Goal: Information Seeking & Learning: Learn about a topic

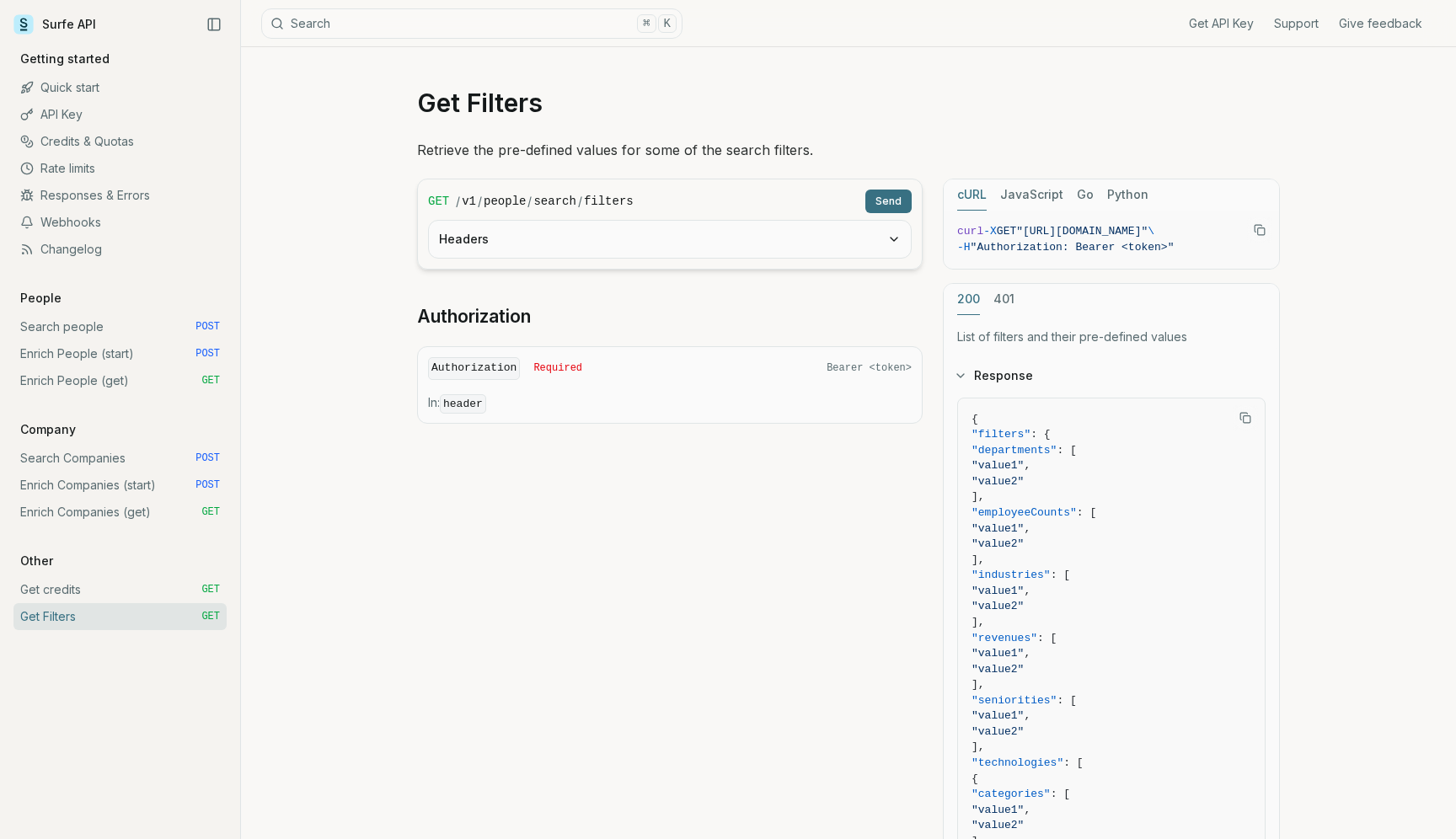
click at [872, 200] on button "Send" at bounding box center [889, 201] width 47 height 23
click at [833, 232] on button "Headers" at bounding box center [669, 240] width 482 height 37
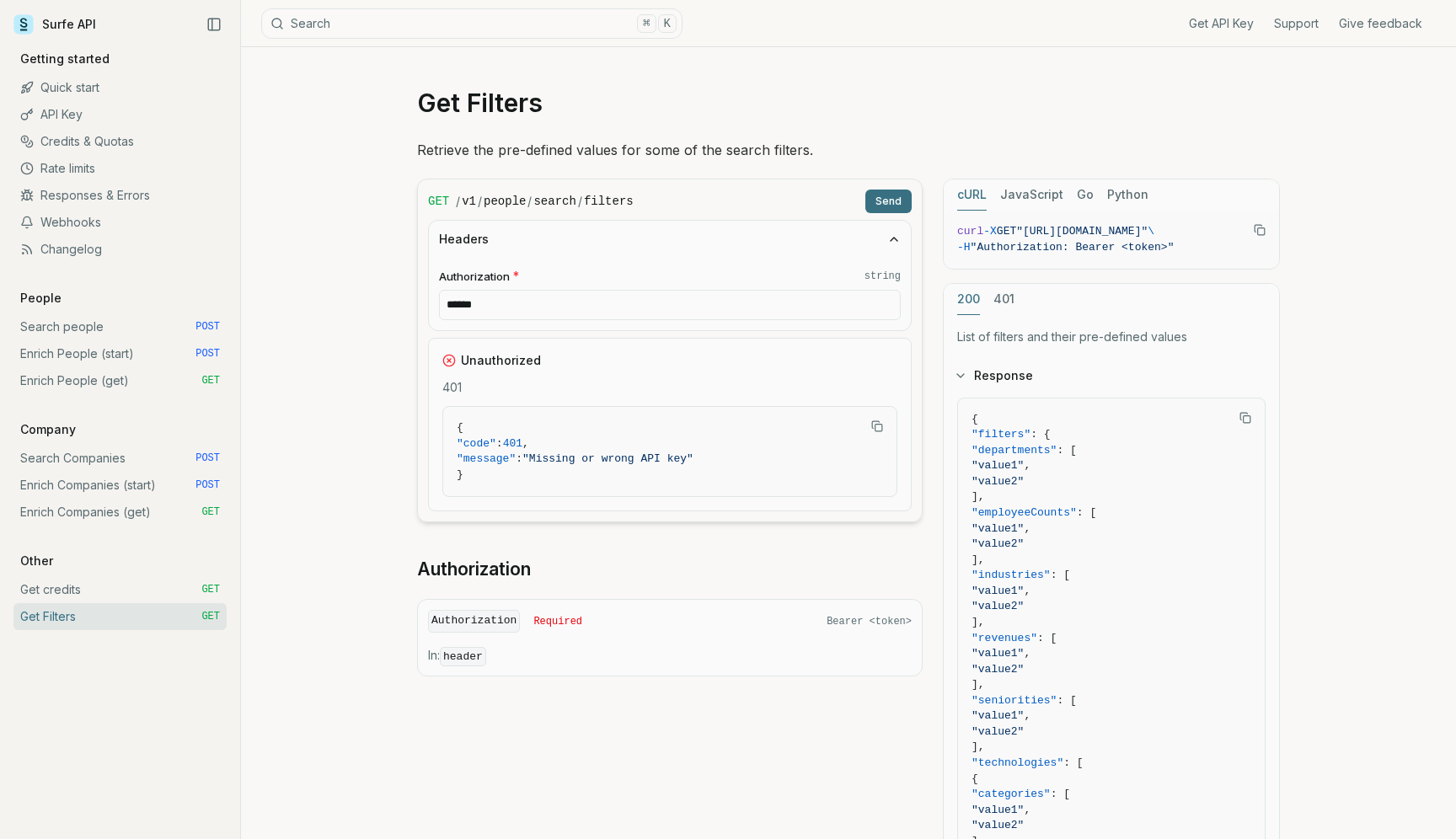
click at [833, 232] on button "Headers" at bounding box center [669, 240] width 482 height 37
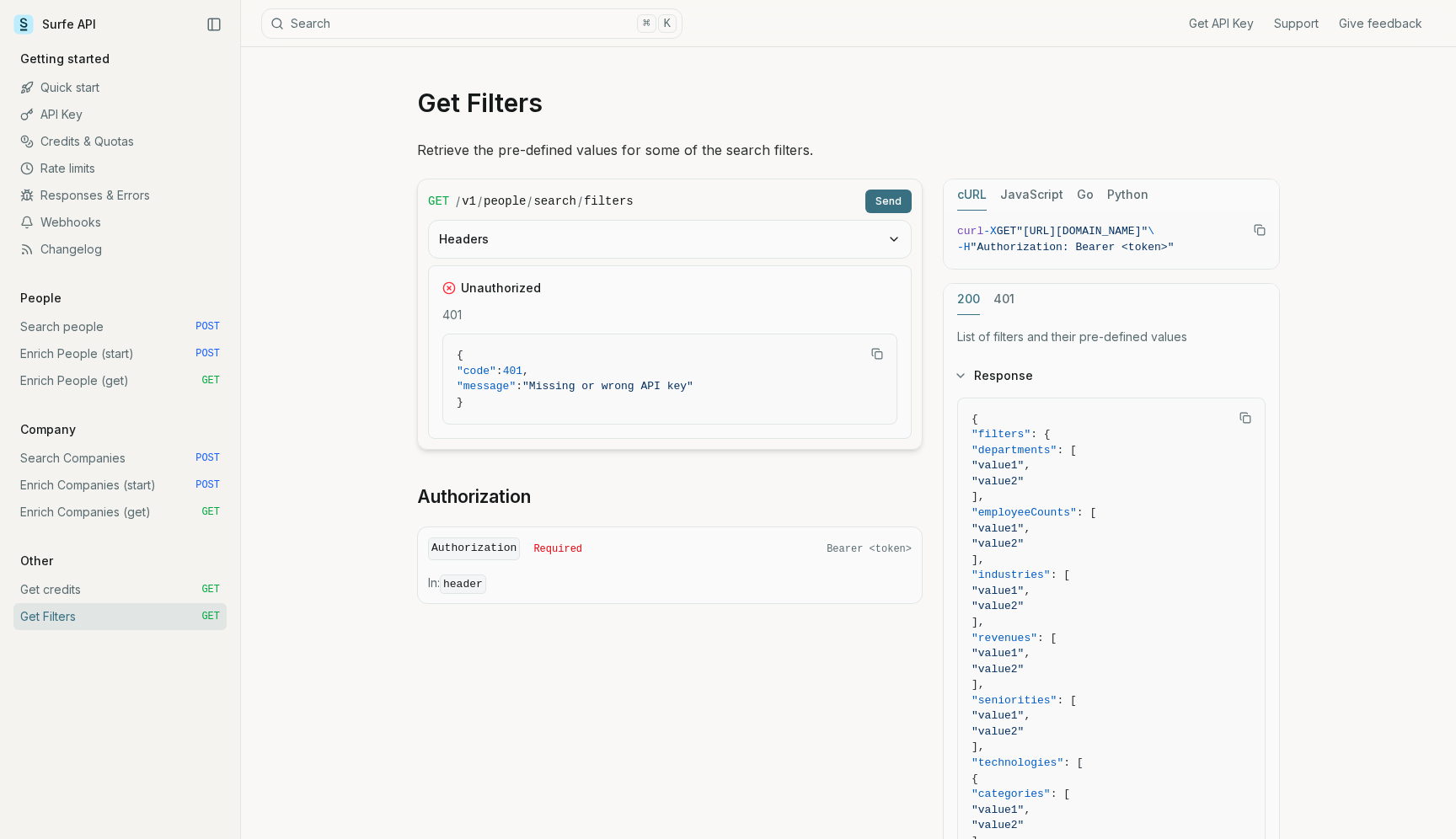
click at [733, 237] on button "Headers" at bounding box center [669, 240] width 482 height 37
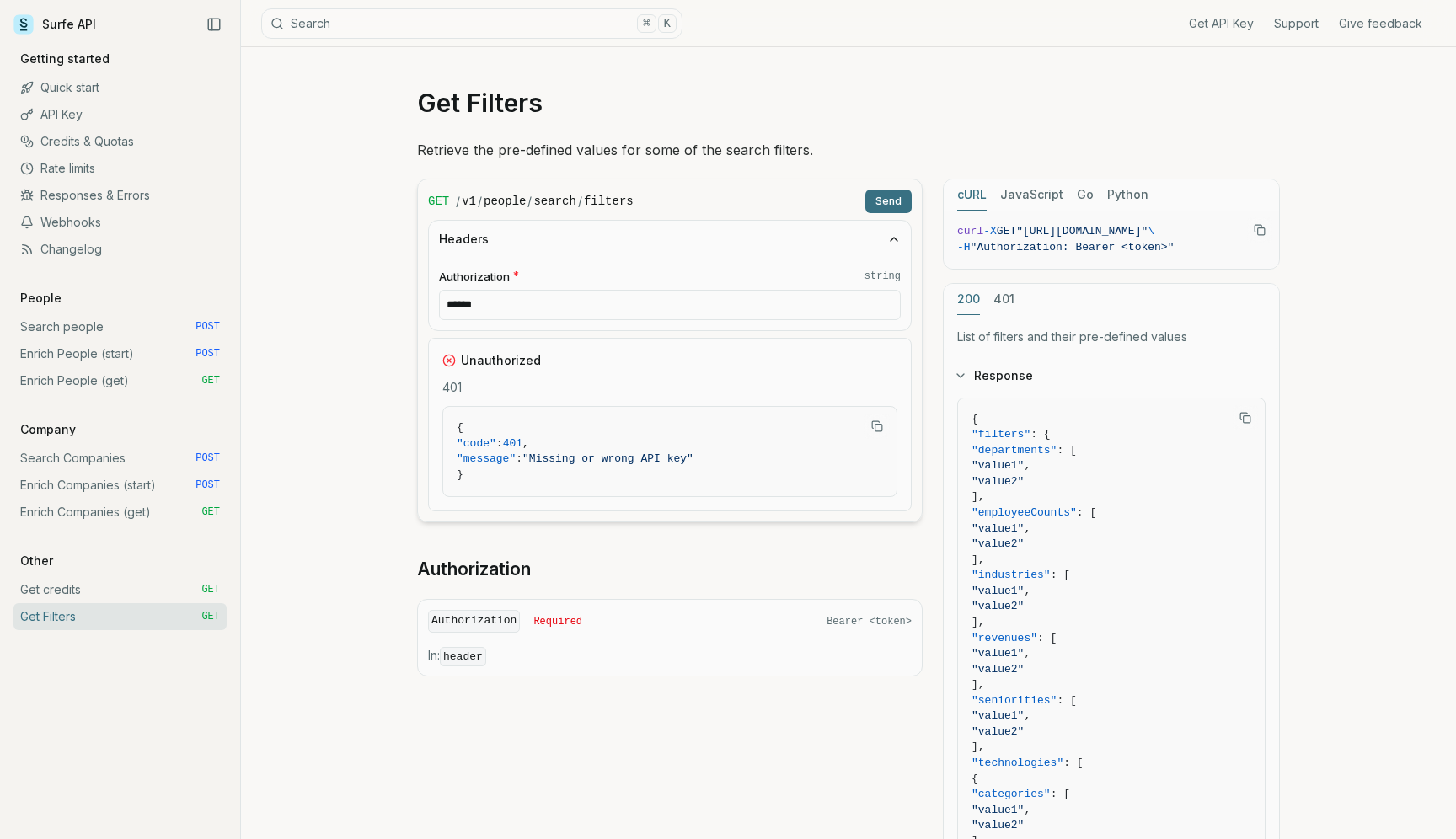
click at [733, 237] on button "Headers" at bounding box center [669, 240] width 482 height 37
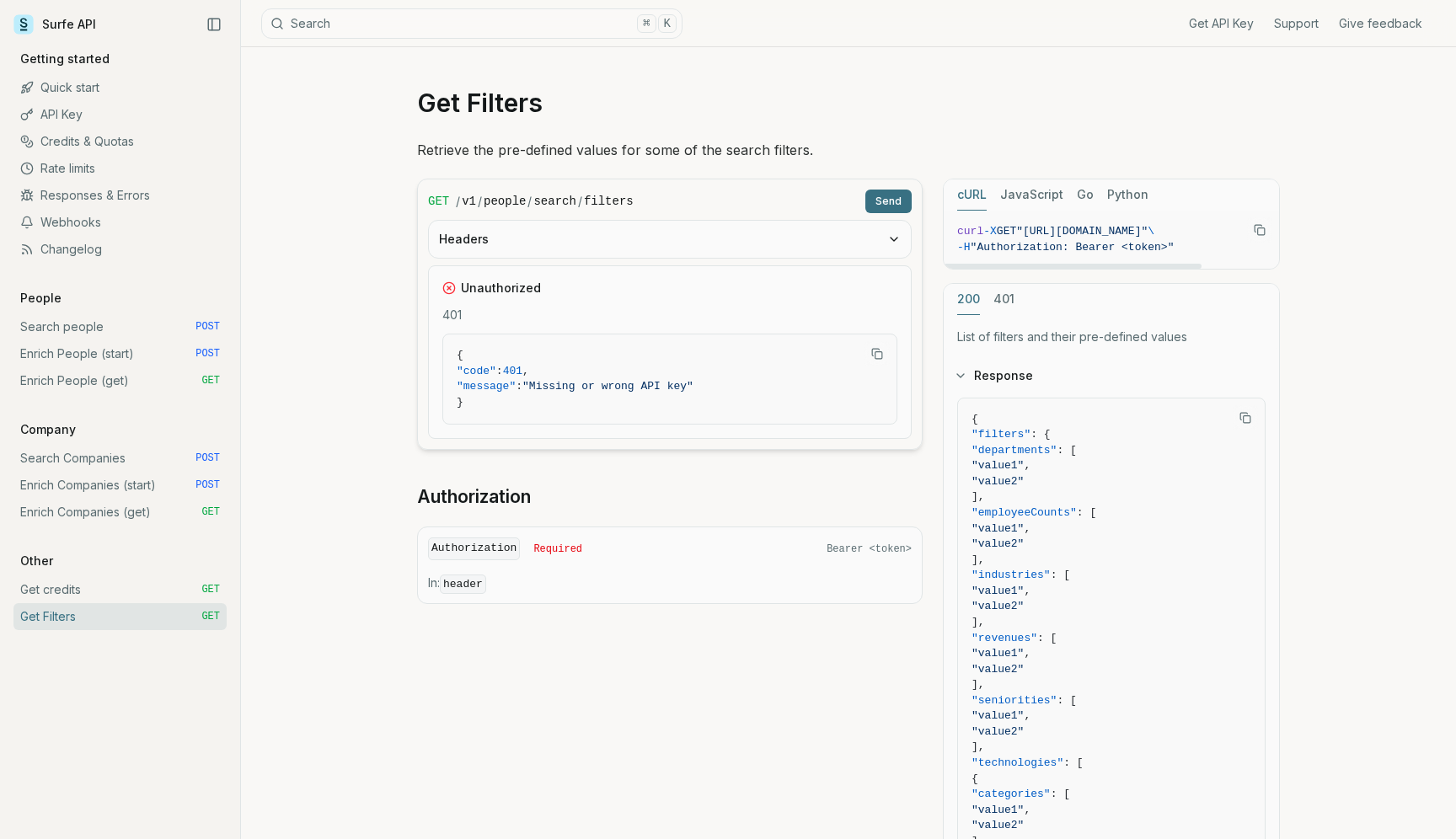
scroll to position [0, 100]
click at [116, 114] on link "API Key" at bounding box center [120, 114] width 213 height 27
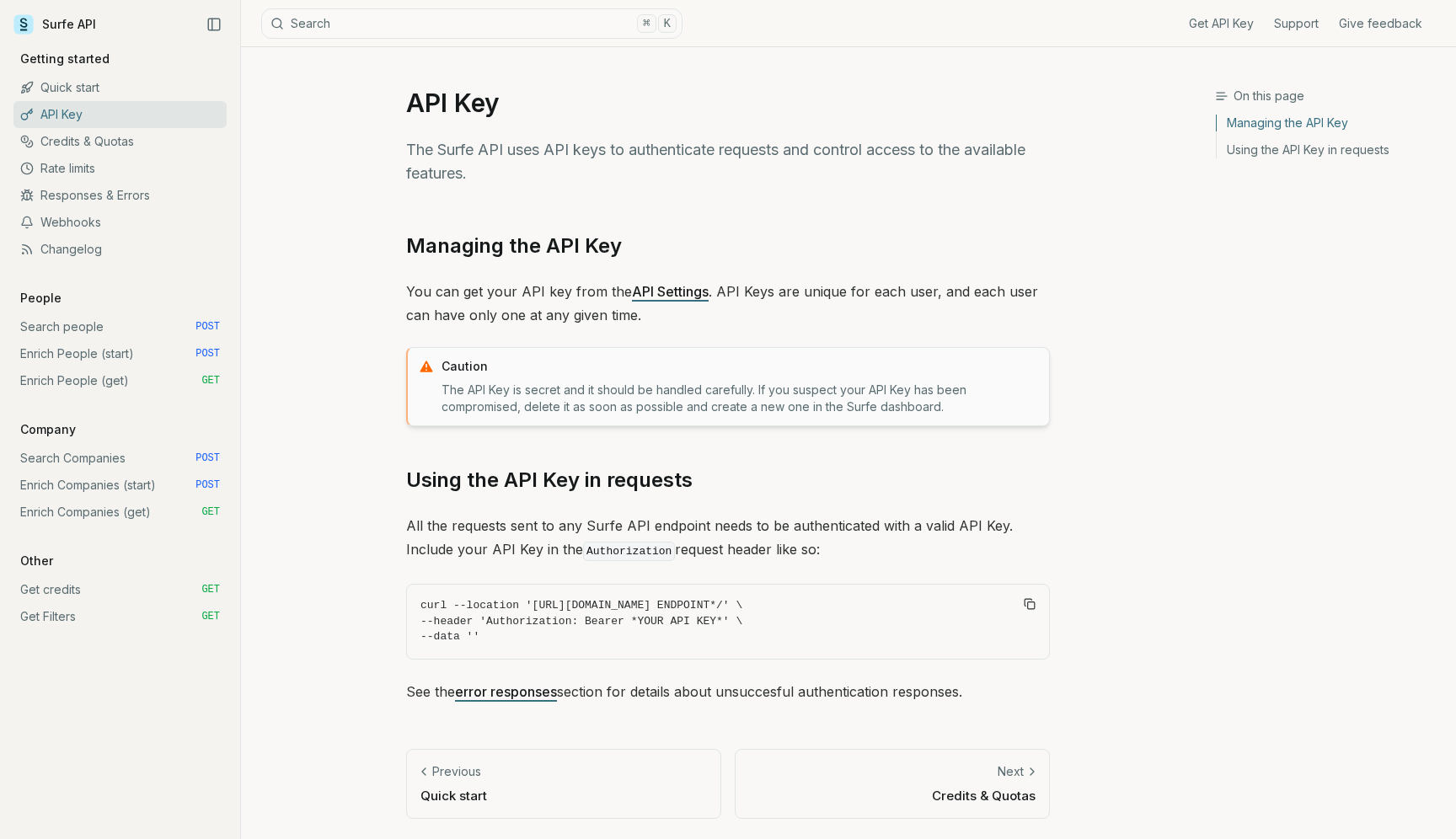
click at [138, 143] on link "Credits & Quotas" at bounding box center [120, 141] width 213 height 27
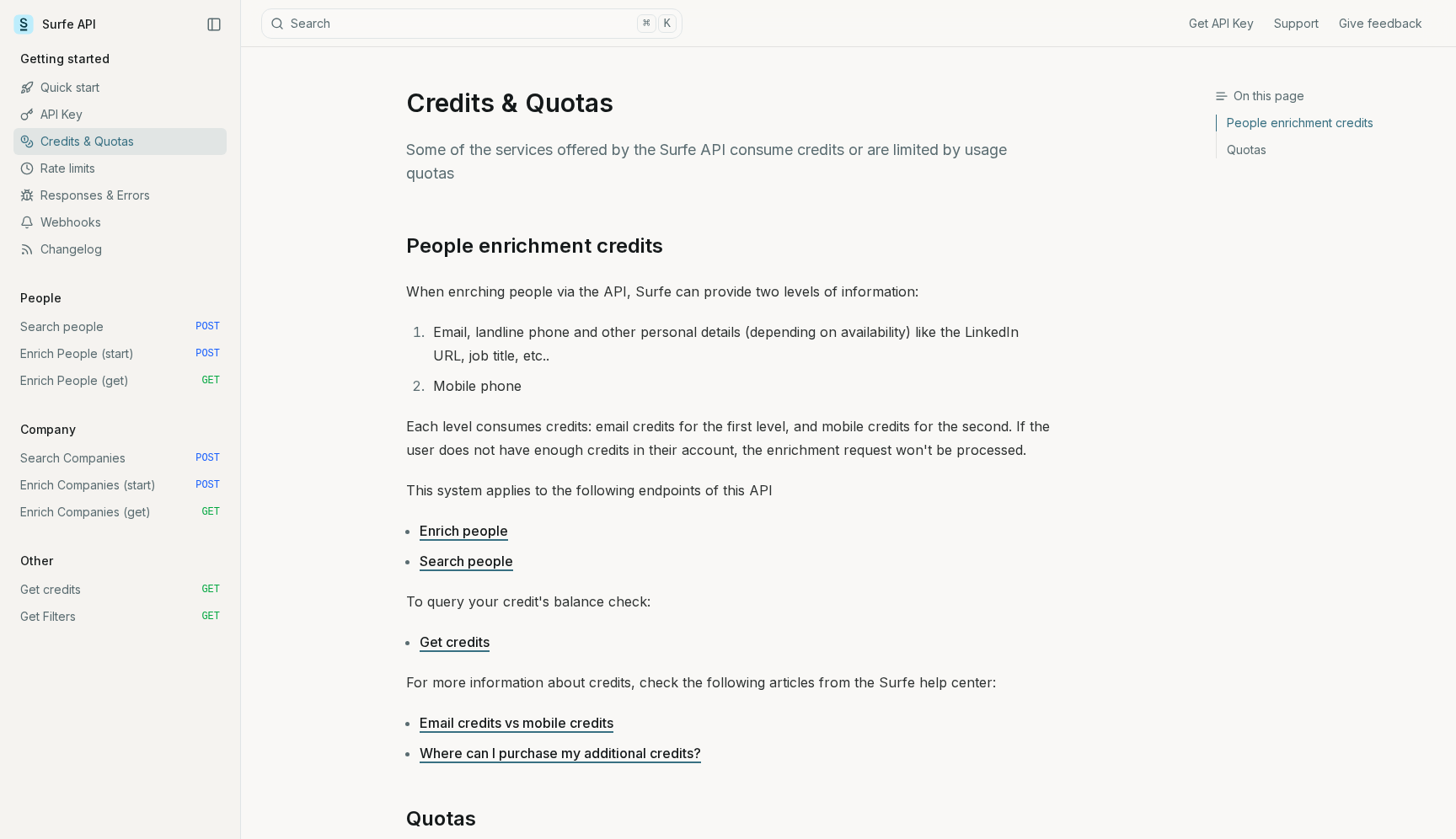
click at [134, 156] on link "Rate limits" at bounding box center [120, 169] width 213 height 27
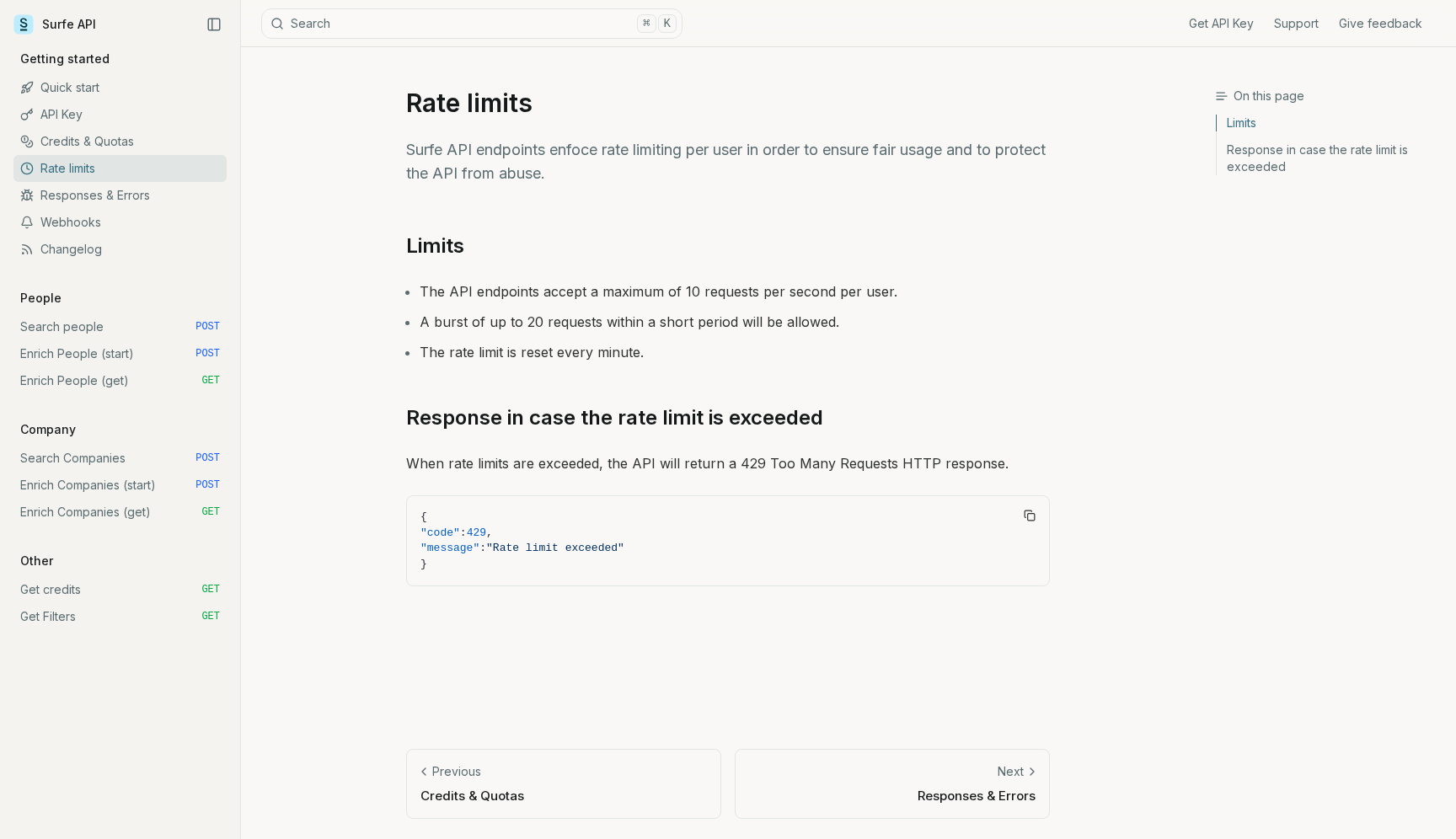
click at [129, 189] on link "Responses & Errors" at bounding box center [120, 195] width 213 height 27
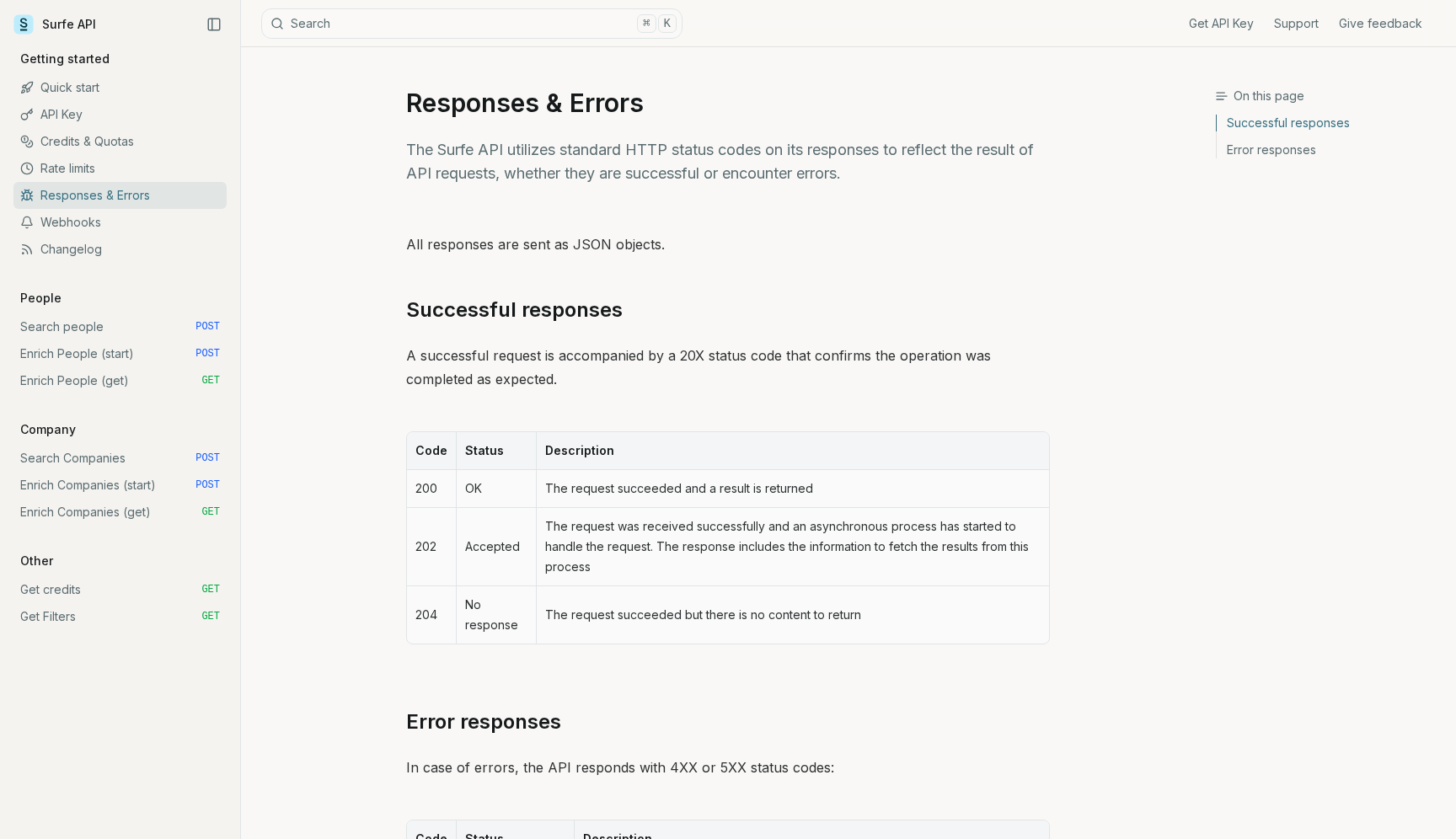
click at [125, 215] on link "Webhooks" at bounding box center [120, 222] width 213 height 27
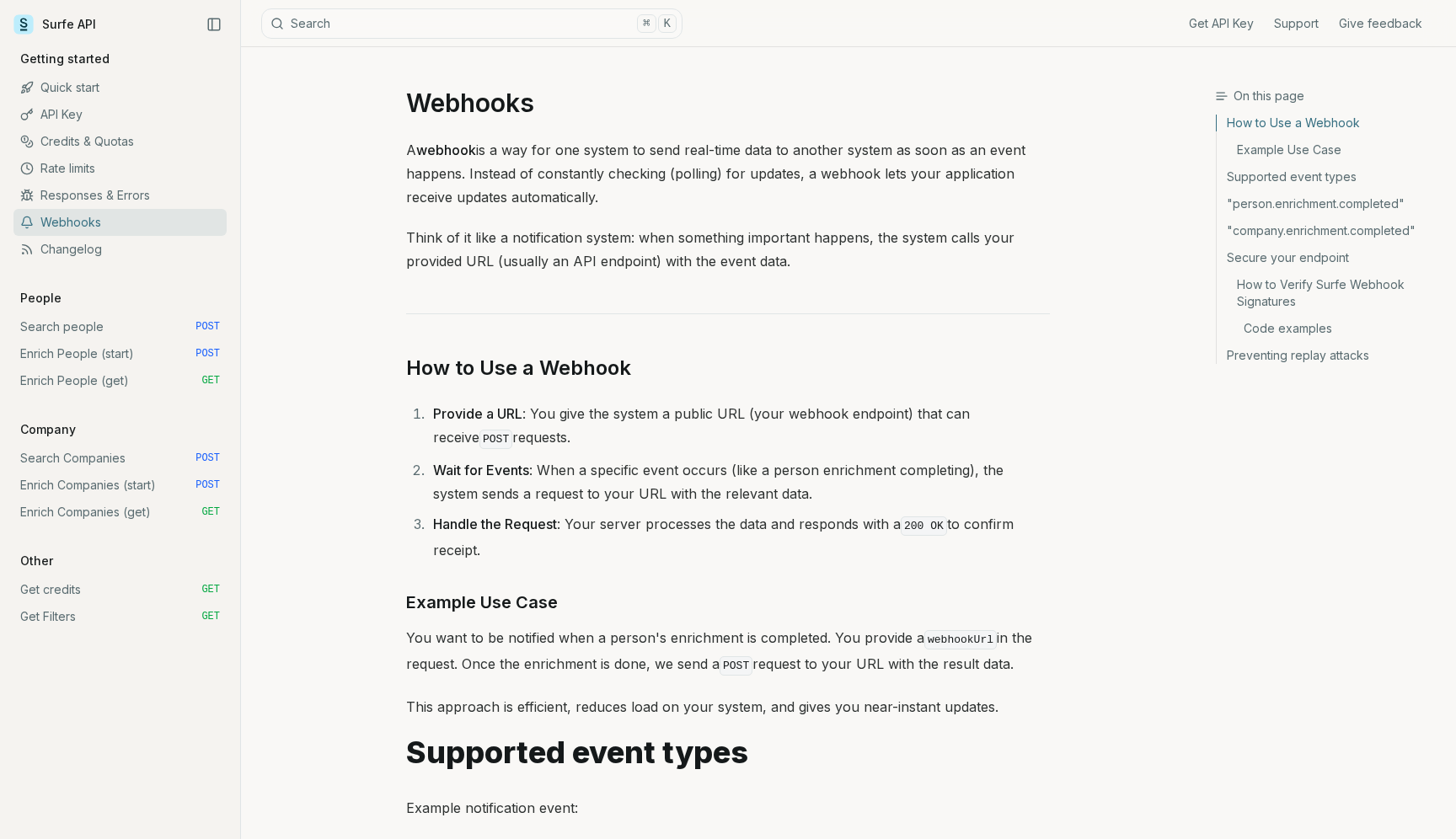
click at [119, 247] on link "Changelog" at bounding box center [120, 249] width 213 height 27
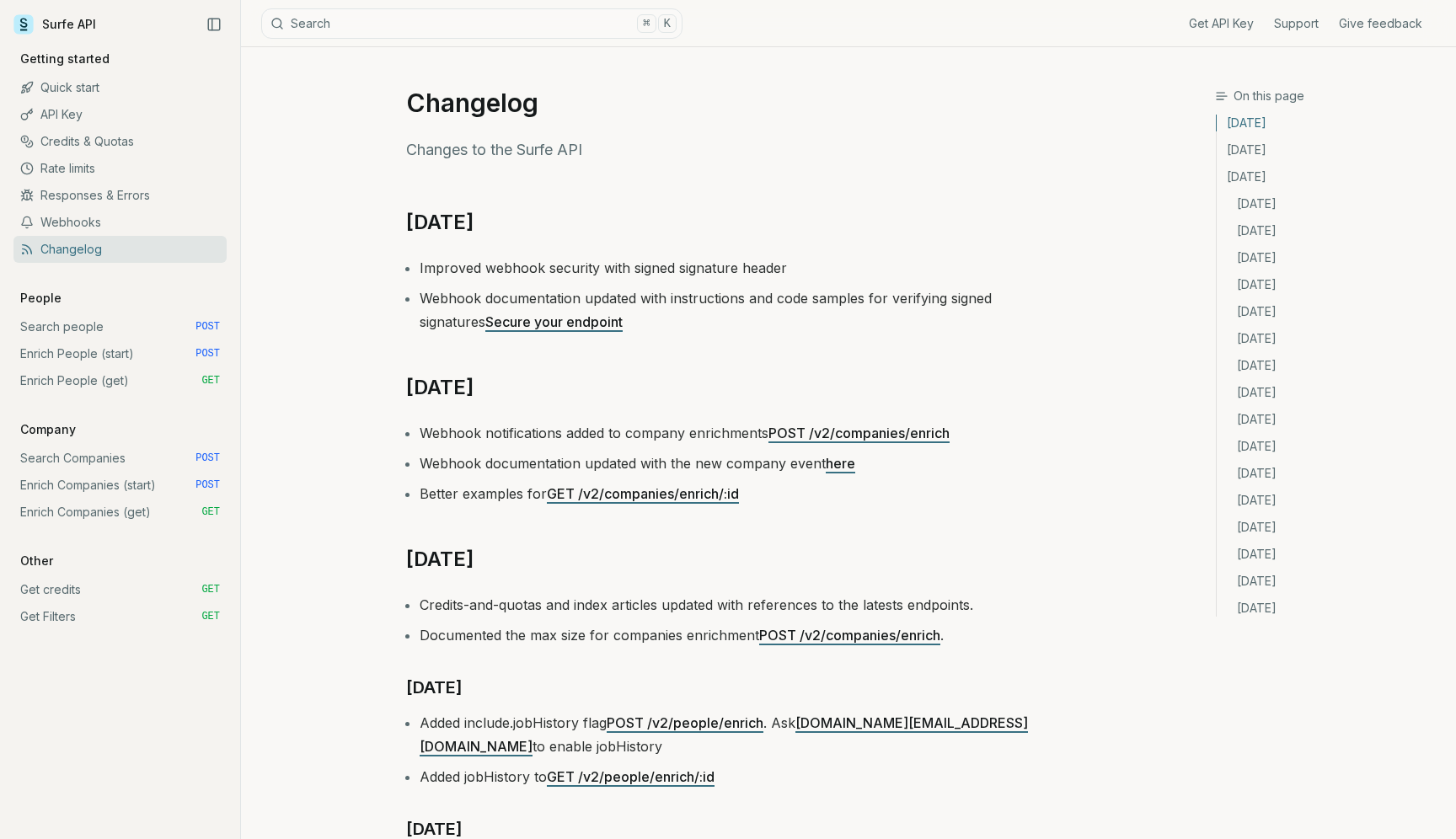
click at [110, 340] on link "Search people POST" at bounding box center [120, 327] width 213 height 27
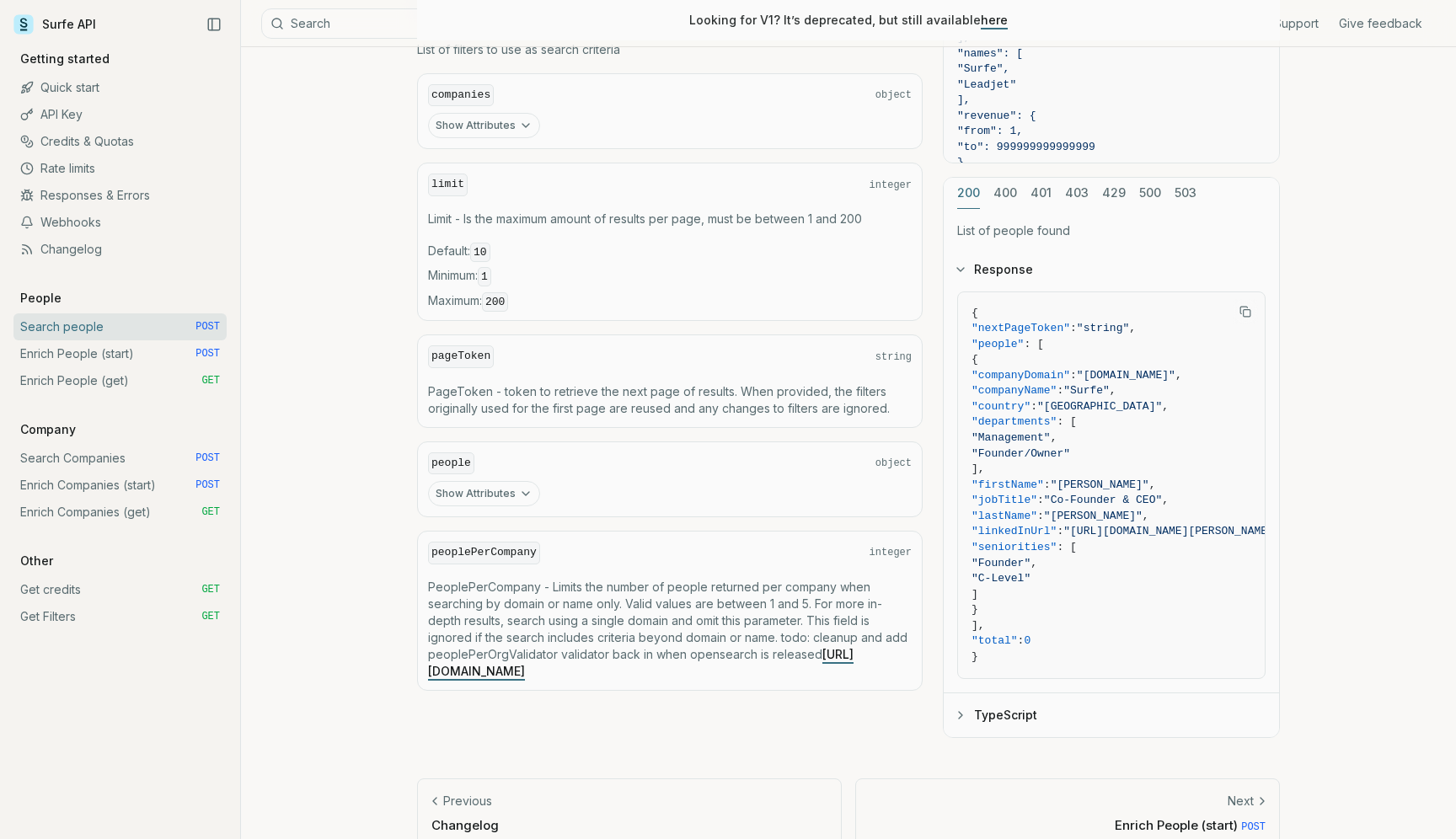
scroll to position [730, 0]
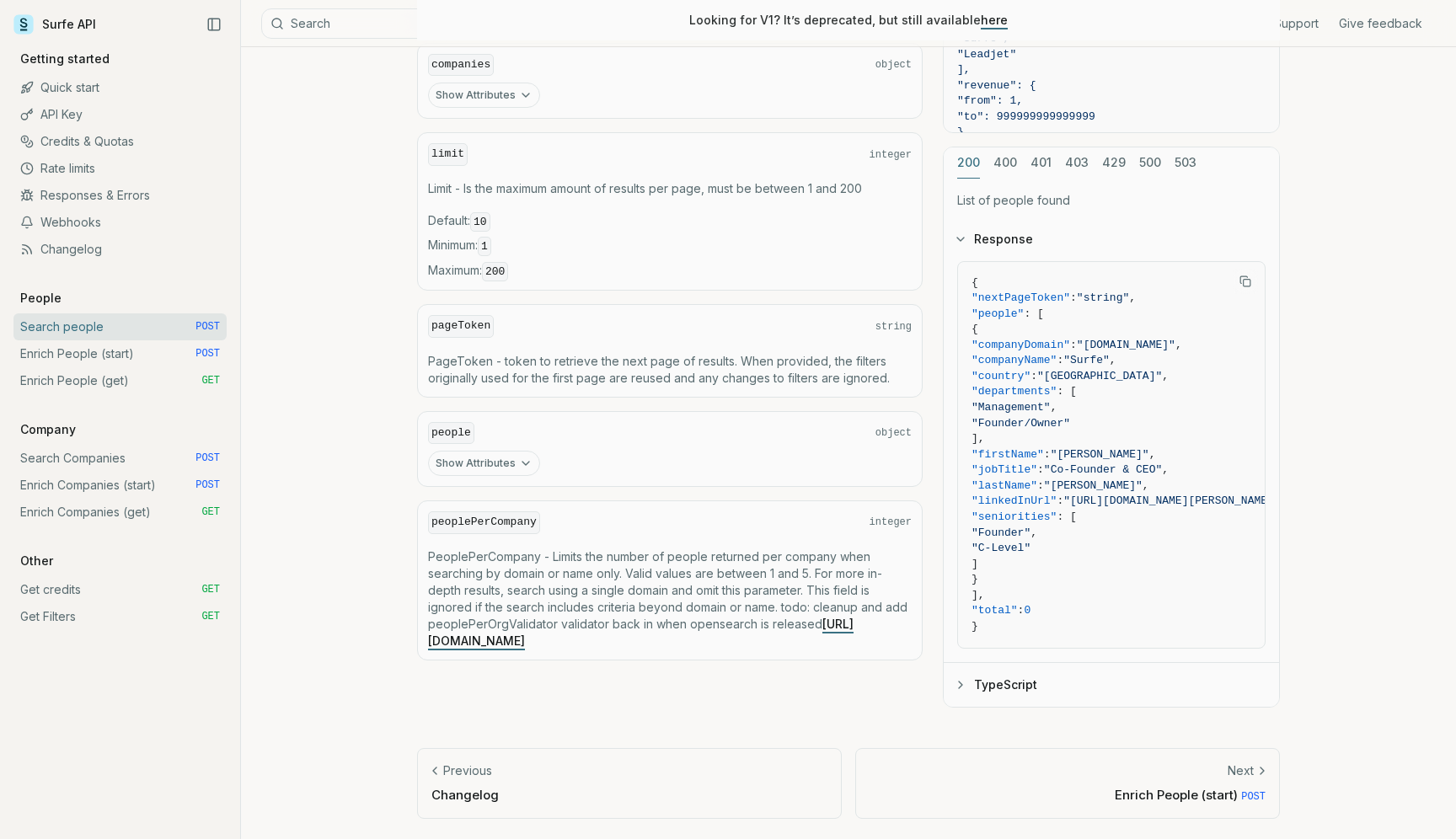
click at [83, 592] on link "Get credits GET" at bounding box center [120, 590] width 213 height 27
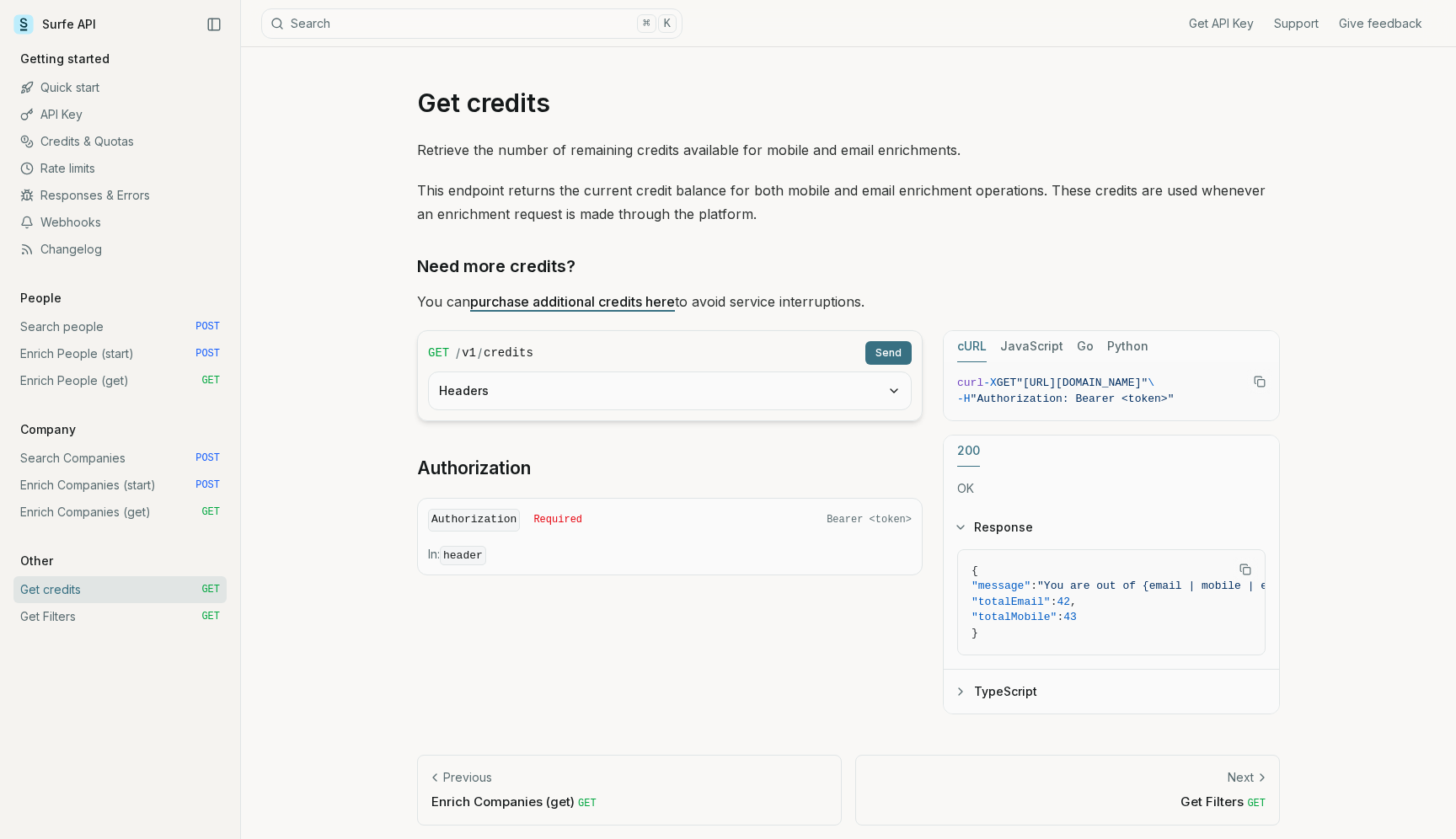
click at [89, 612] on link "Get Filters GET" at bounding box center [120, 616] width 213 height 27
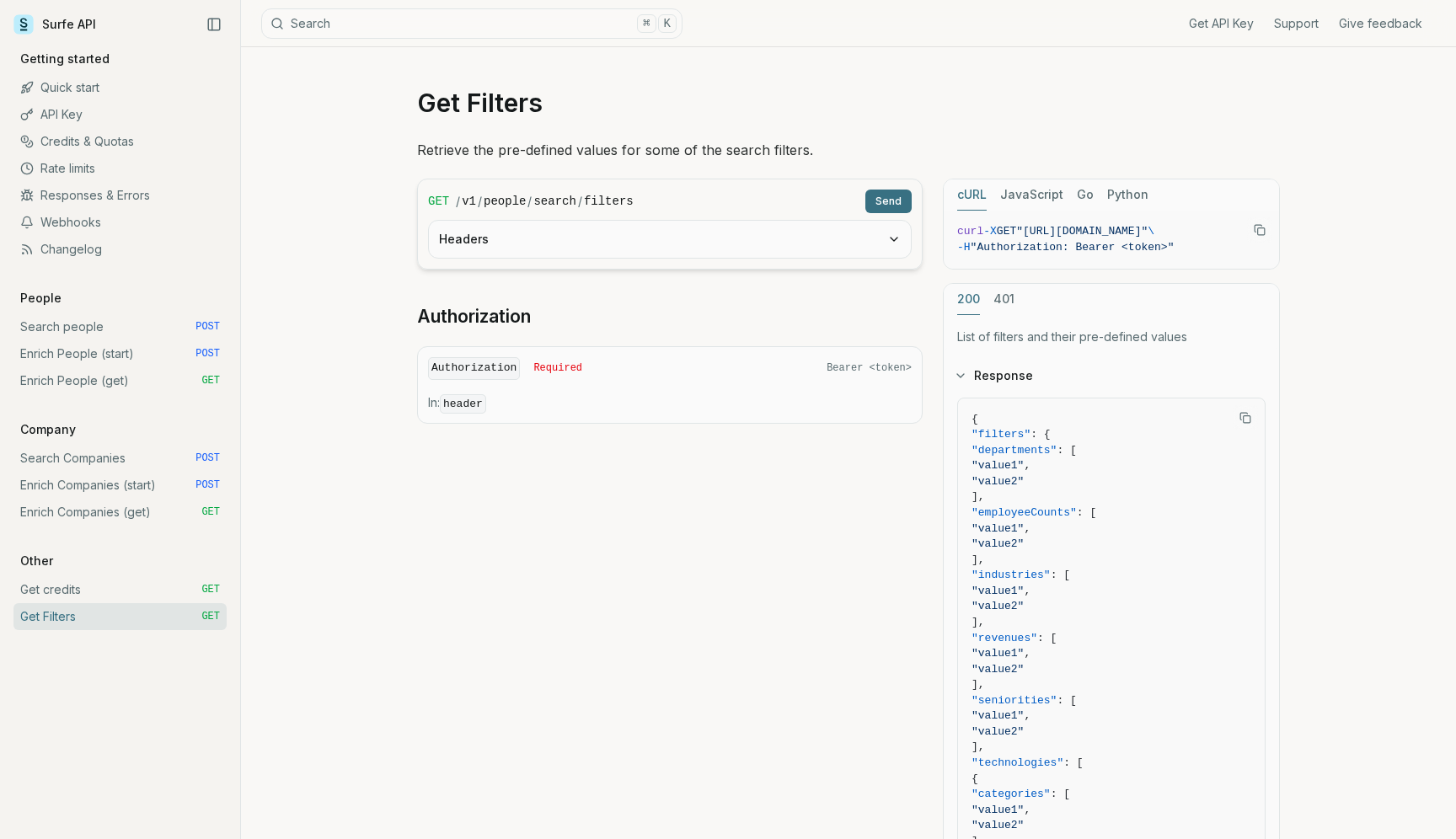
click at [93, 459] on link "Search Companies POST" at bounding box center [120, 458] width 213 height 27
